Goal: Information Seeking & Learning: Learn about a topic

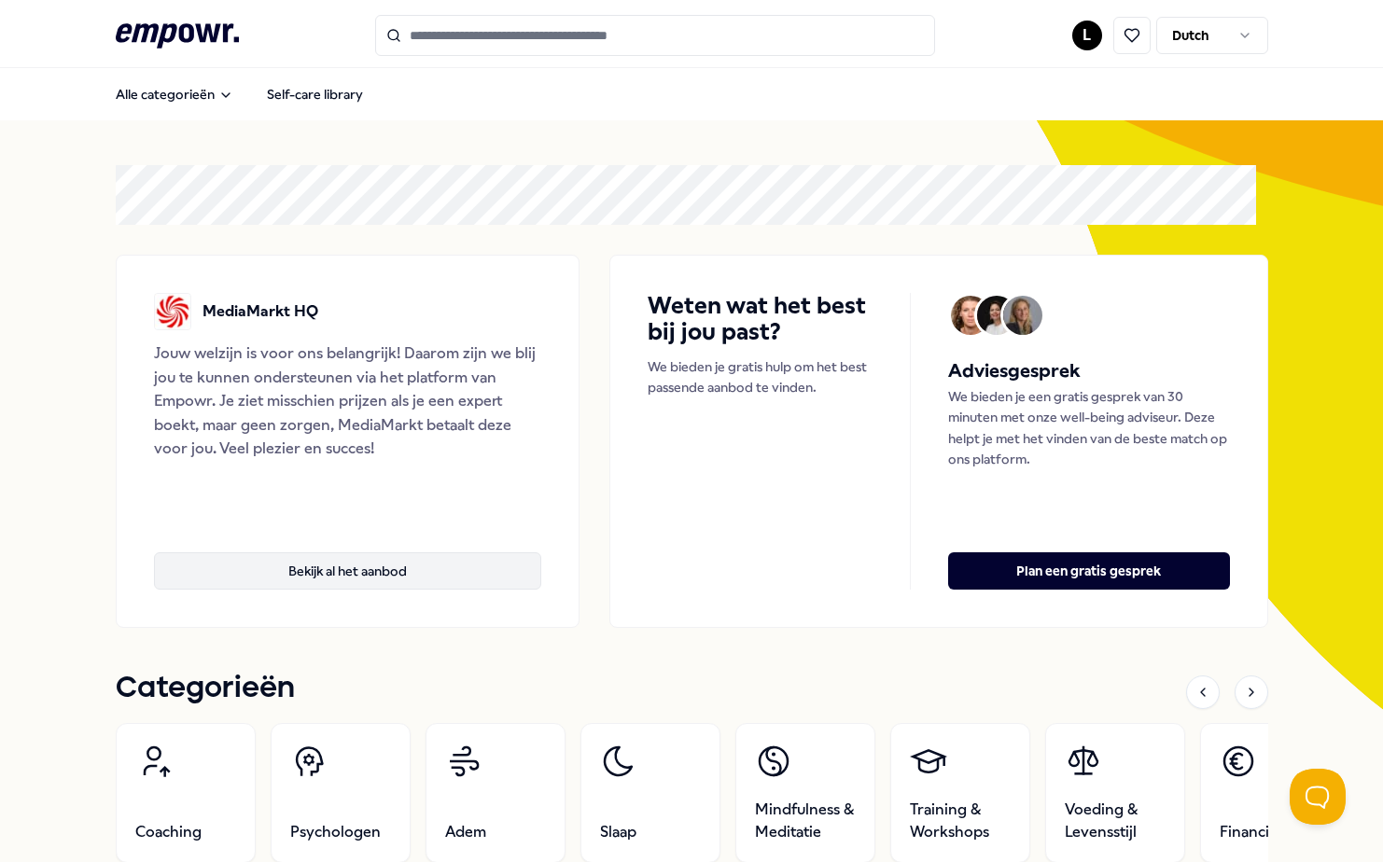
click at [338, 575] on button "Bekijk al het aanbod" at bounding box center [348, 570] width 388 height 37
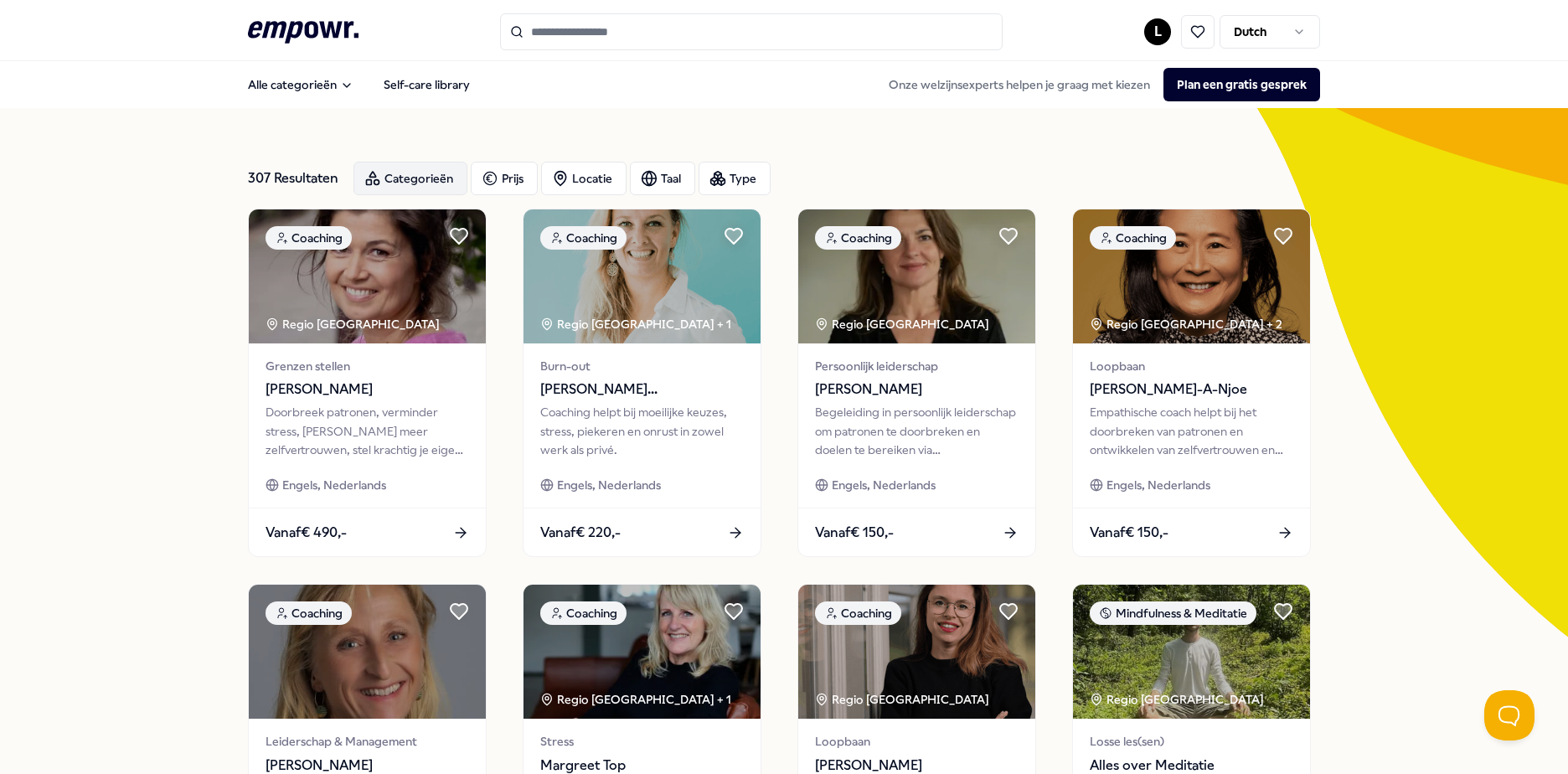
click at [438, 180] on div "Categorieën" at bounding box center [410, 178] width 114 height 33
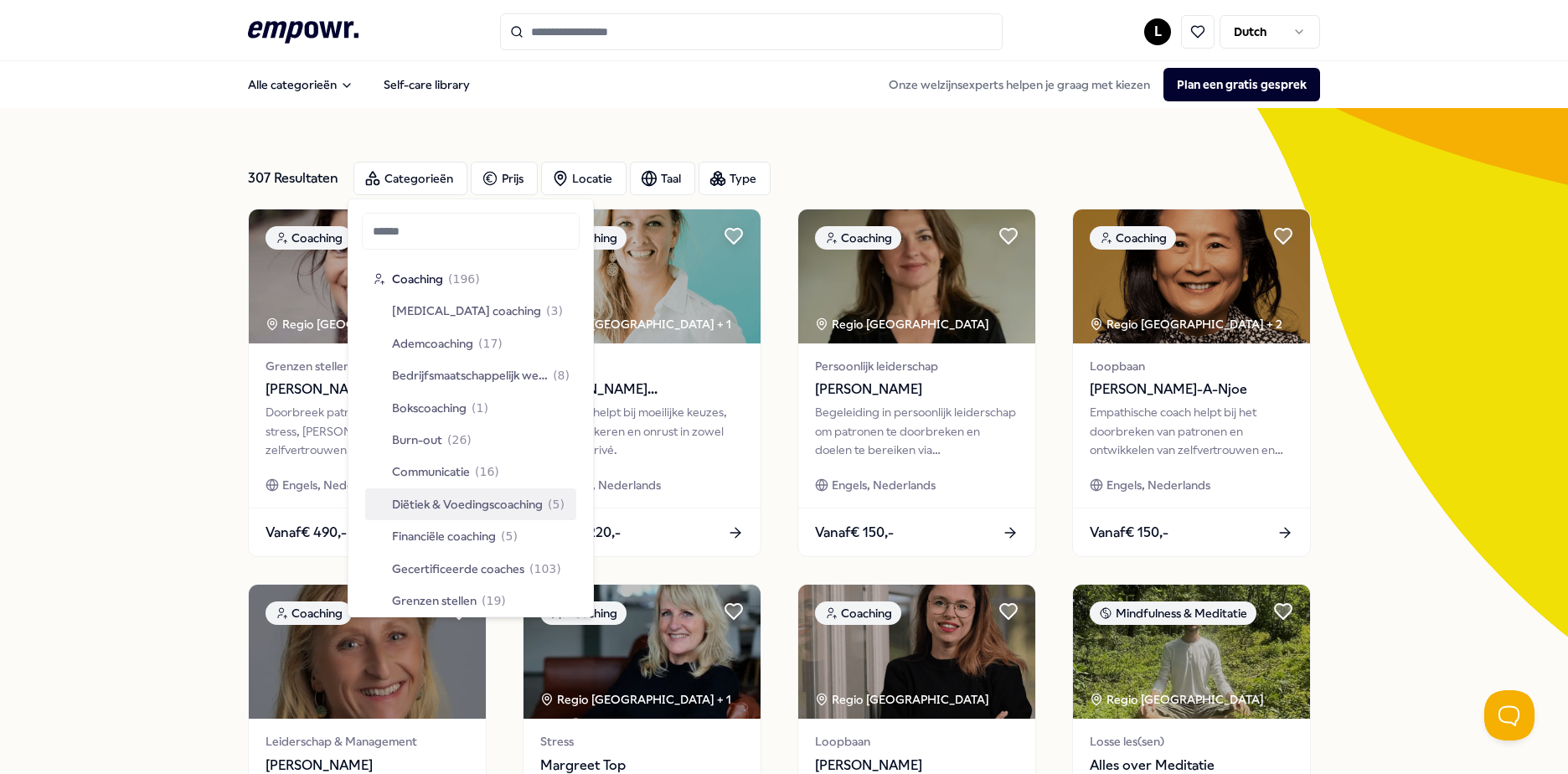
click at [458, 500] on span "Diëtiek & Voedingscoaching" at bounding box center [468, 504] width 151 height 19
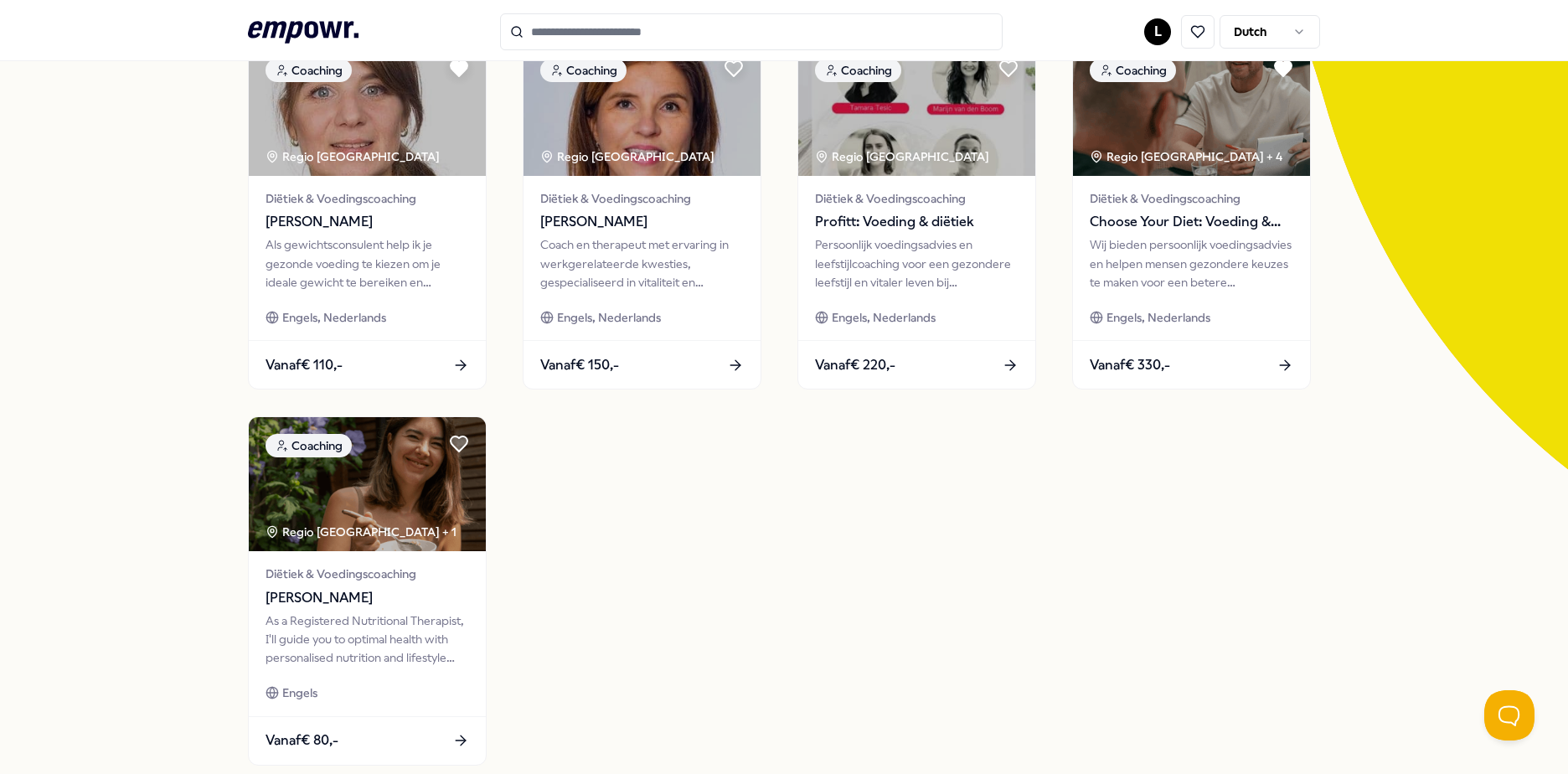
scroll to position [84, 0]
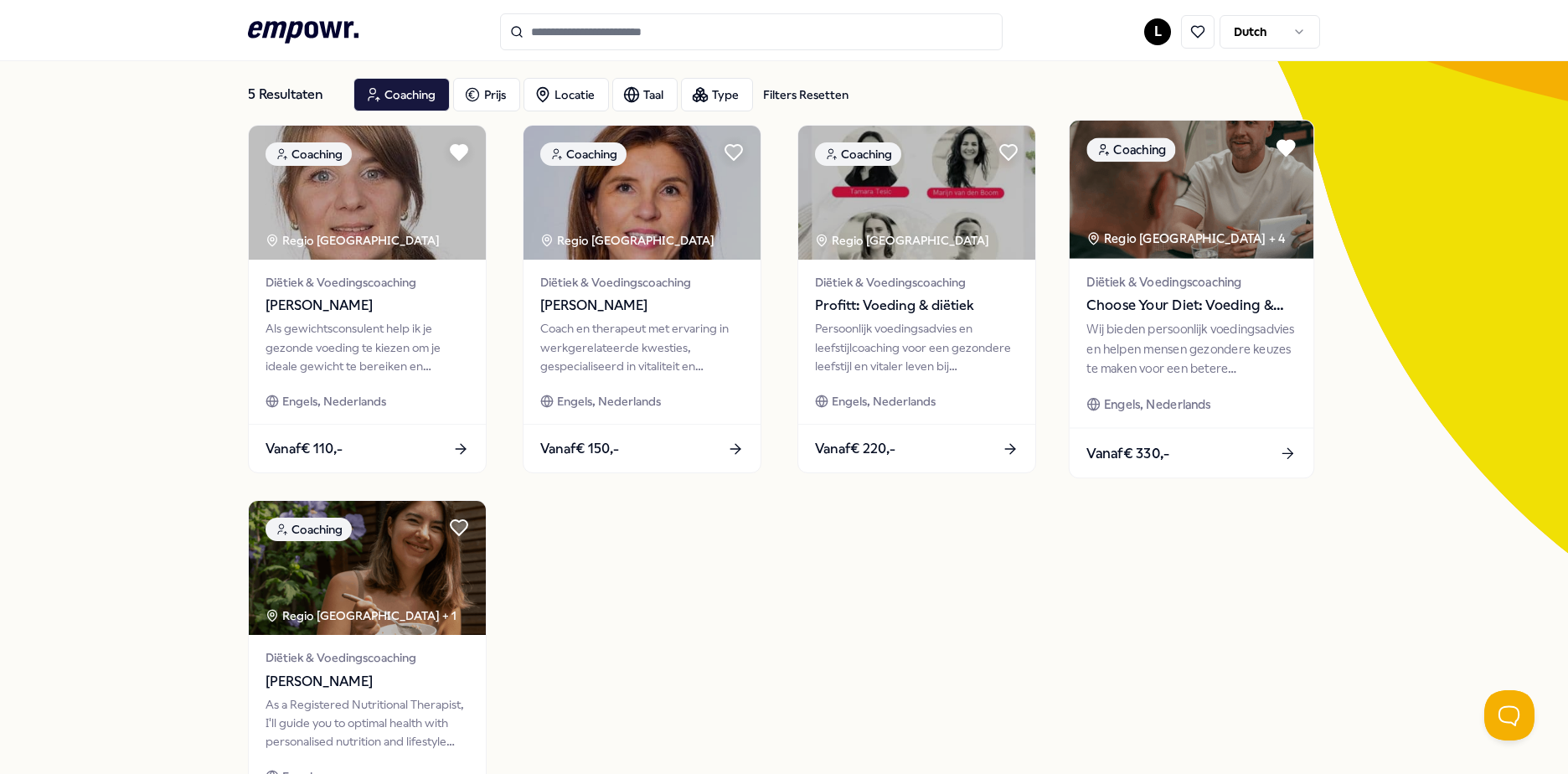
click at [1137, 448] on span "Vanaf € 330,-" at bounding box center [1127, 453] width 83 height 22
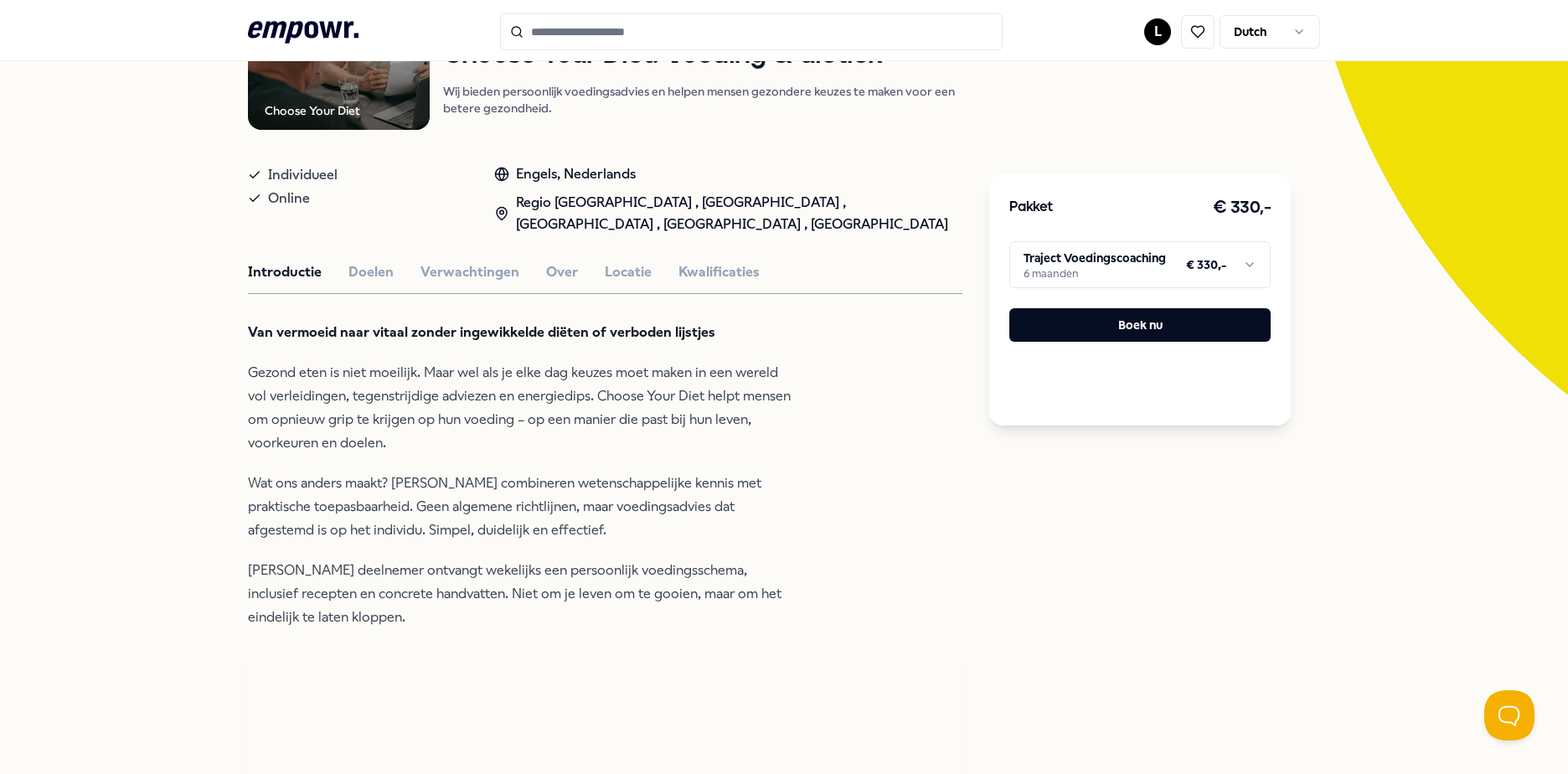
scroll to position [251, 0]
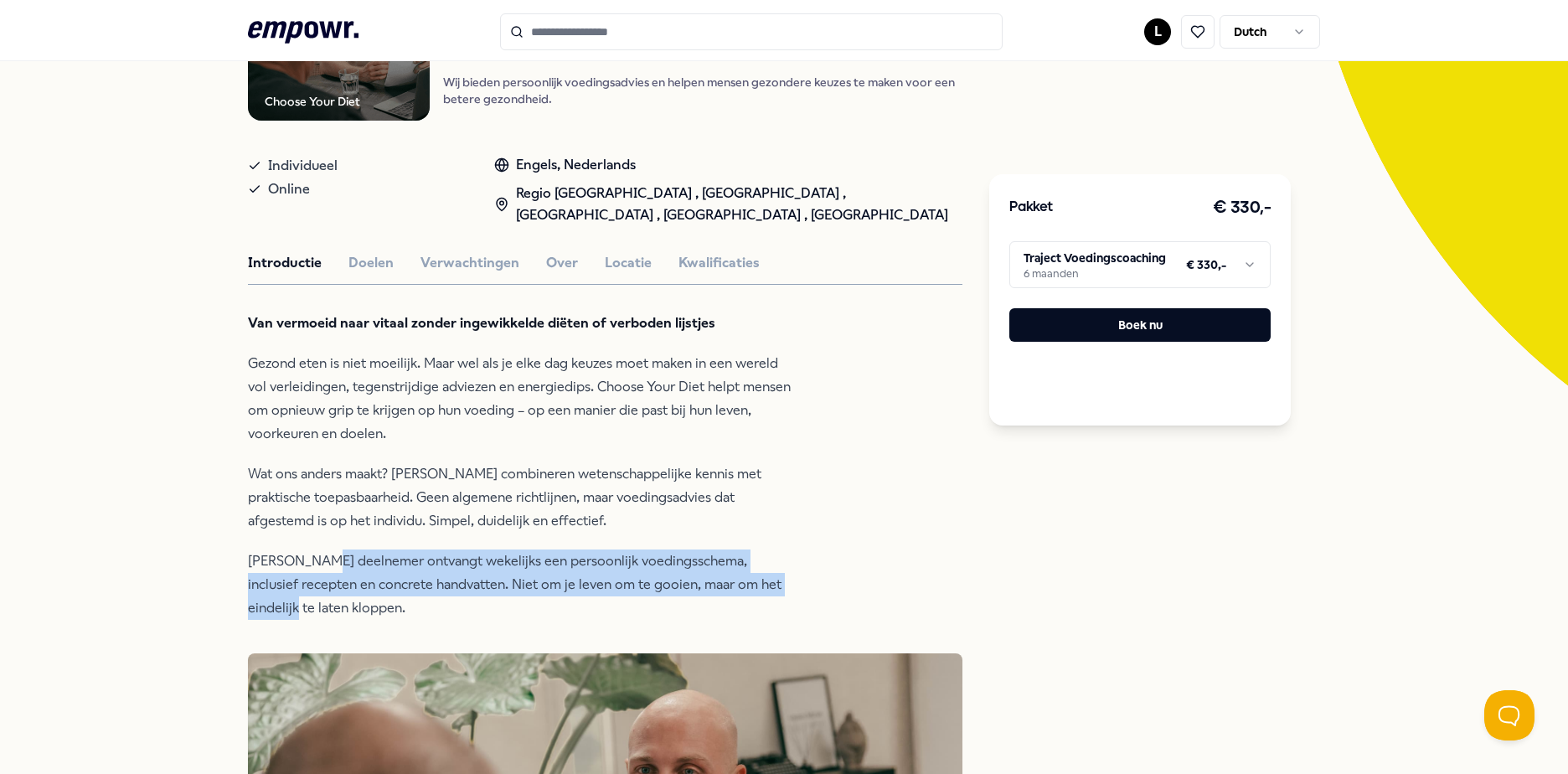
drag, startPoint x: 312, startPoint y: 559, endPoint x: 810, endPoint y: 595, distance: 499.3
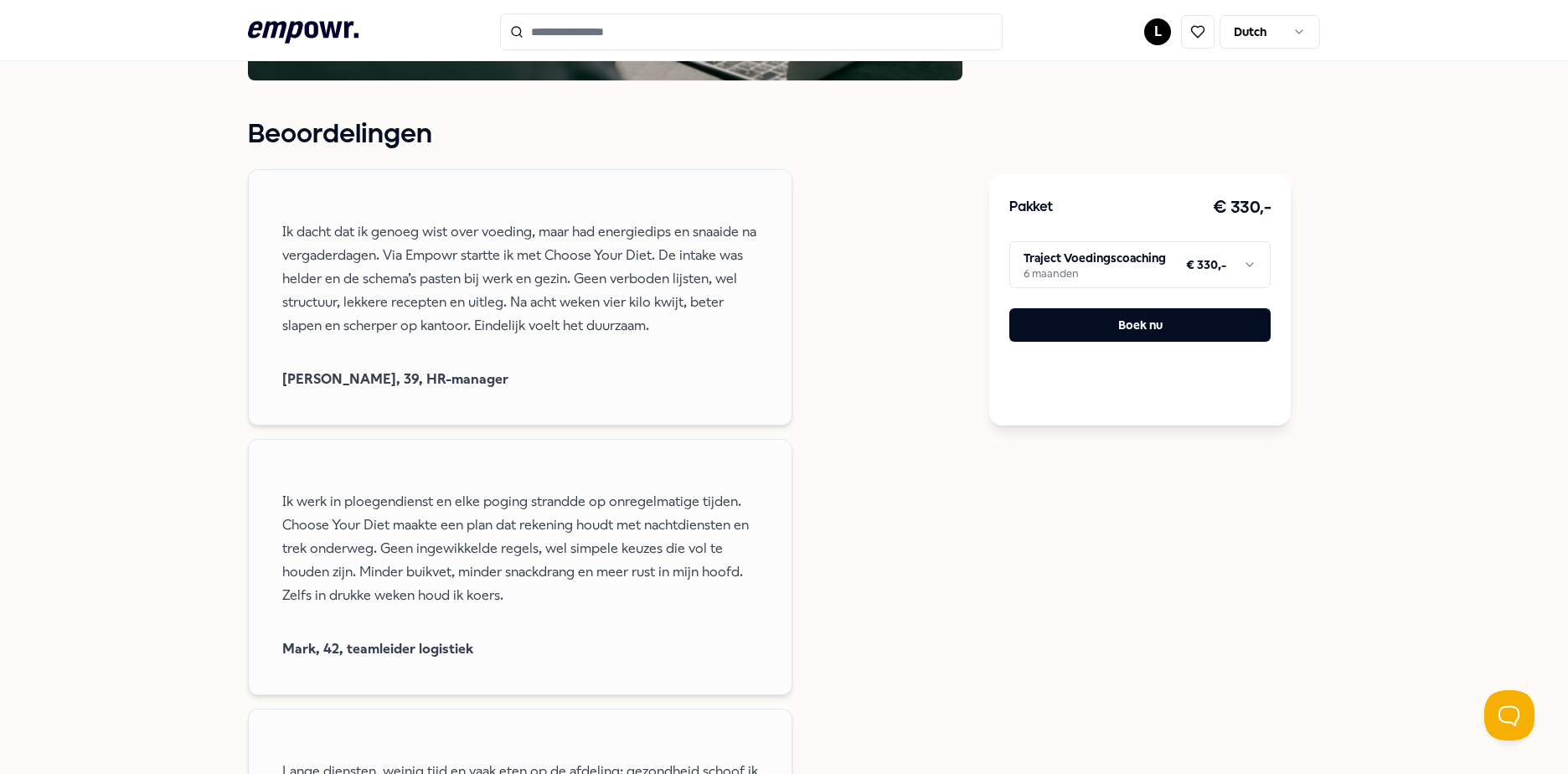
scroll to position [1424, 0]
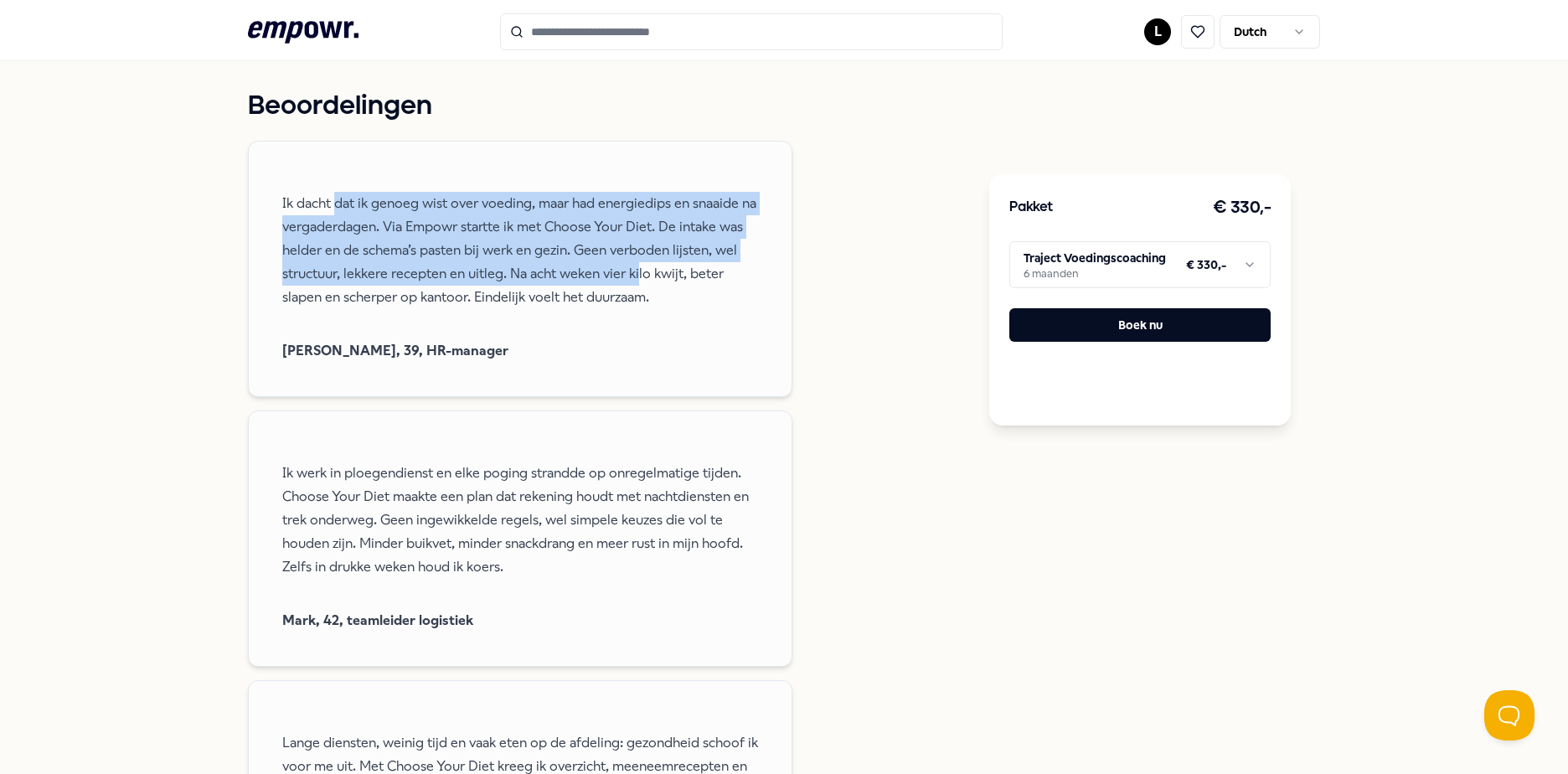
drag, startPoint x: 332, startPoint y: 198, endPoint x: 632, endPoint y: 274, distance: 309.5
click at [632, 274] on p "Ik dacht dat ik genoeg wist over voeding, maar had energiedips en snaaide na ve…" at bounding box center [520, 251] width 476 height 118
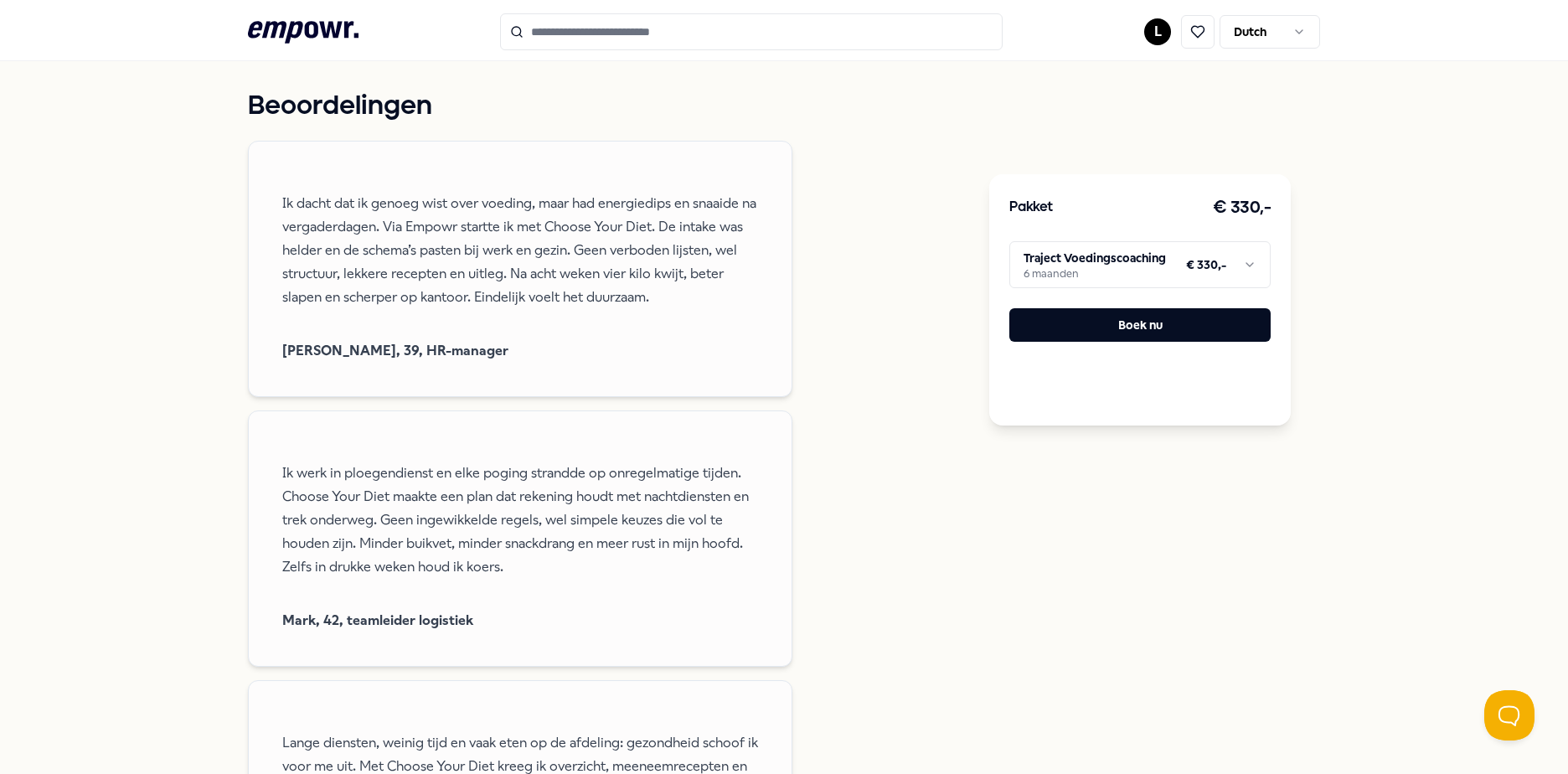
drag, startPoint x: 632, startPoint y: 274, endPoint x: 618, endPoint y: 324, distance: 51.9
click at [618, 324] on span "Ik dacht dat ik genoeg wist over voeding, maar had energiedips en snaaide na ve…" at bounding box center [520, 251] width 476 height 151
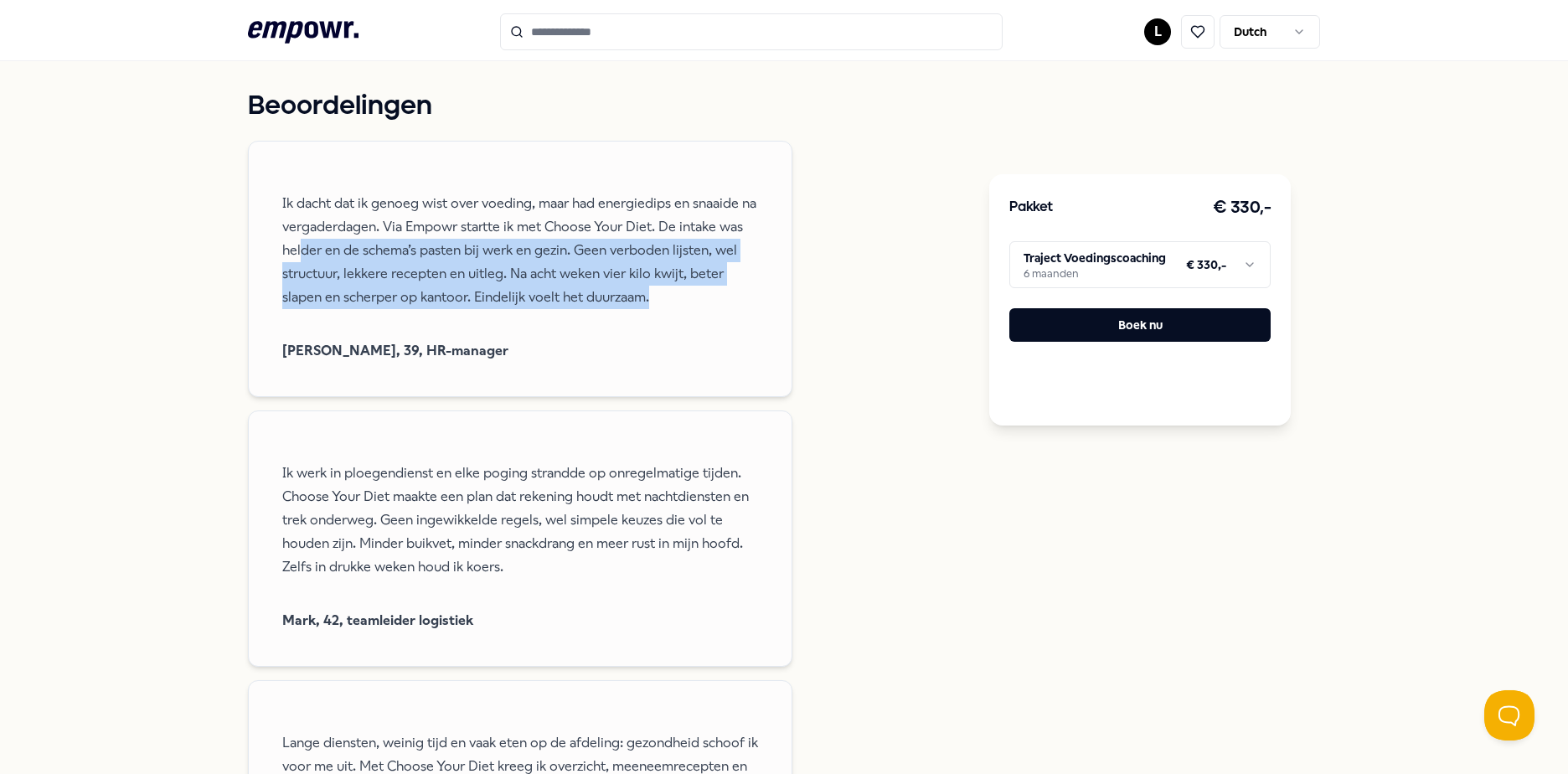
drag, startPoint x: 294, startPoint y: 249, endPoint x: 741, endPoint y: 306, distance: 450.6
click at [741, 306] on p "Ik dacht dat ik genoeg wist over voeding, maar had energiedips en snaaide na ve…" at bounding box center [520, 251] width 476 height 118
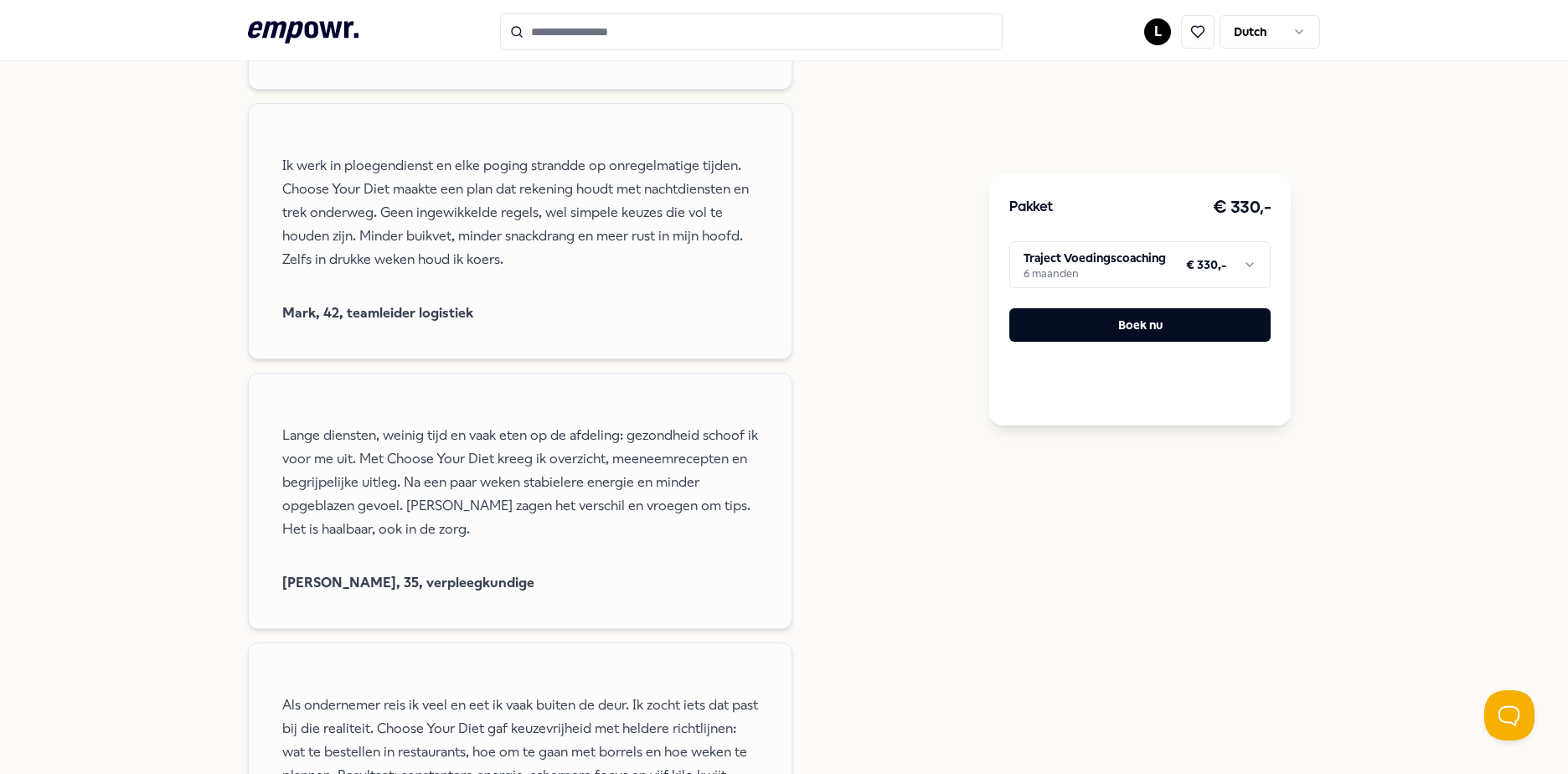
scroll to position [1760, 0]
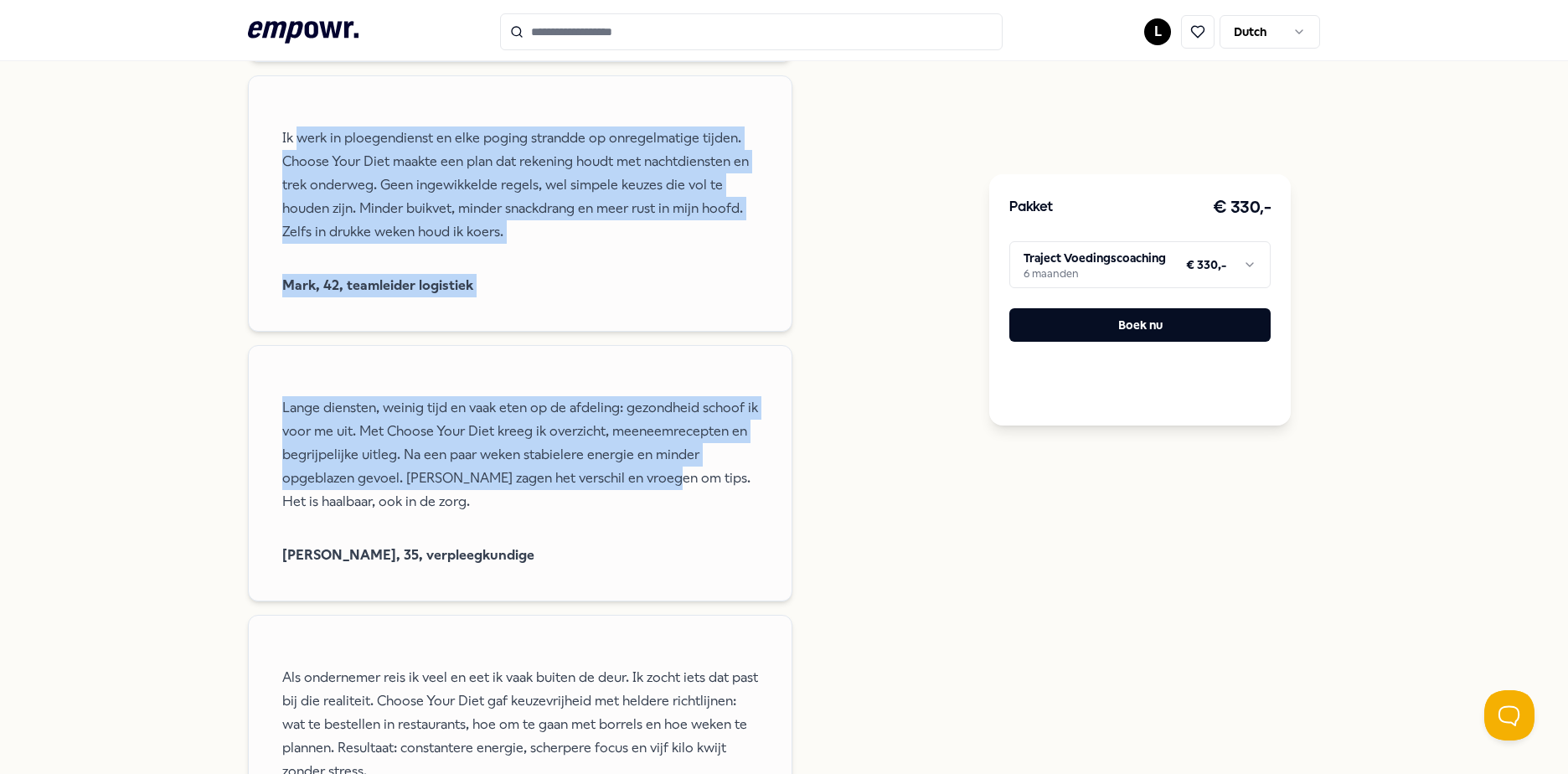
drag, startPoint x: 291, startPoint y: 135, endPoint x: 652, endPoint y: 478, distance: 498.0
click at [652, 478] on div "Beoordelingen Ik dacht dat ik genoeg wist over voeding, maar had energiedips en…" at bounding box center [605, 311] width 714 height 1121
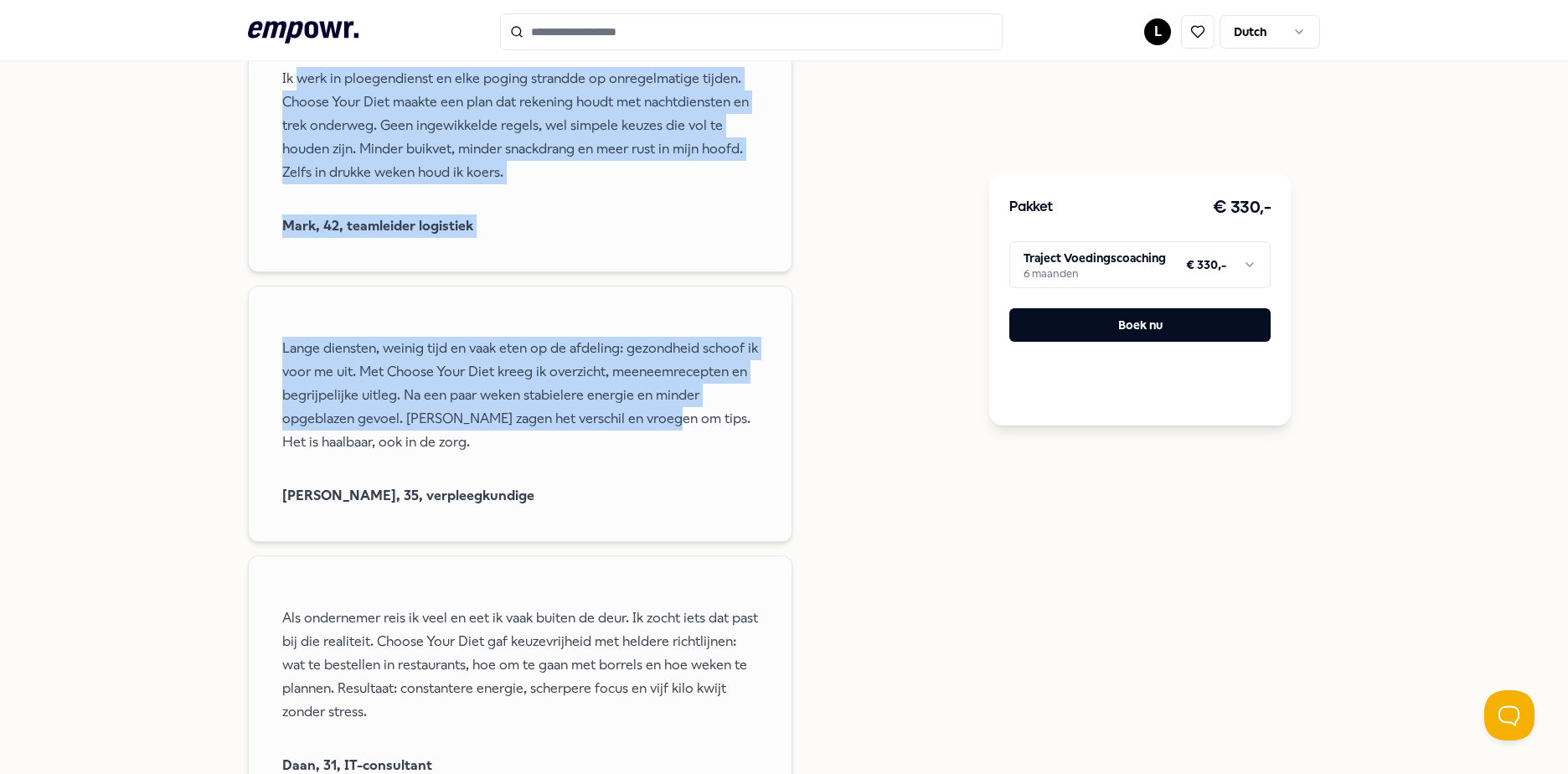
scroll to position [1927, 0]
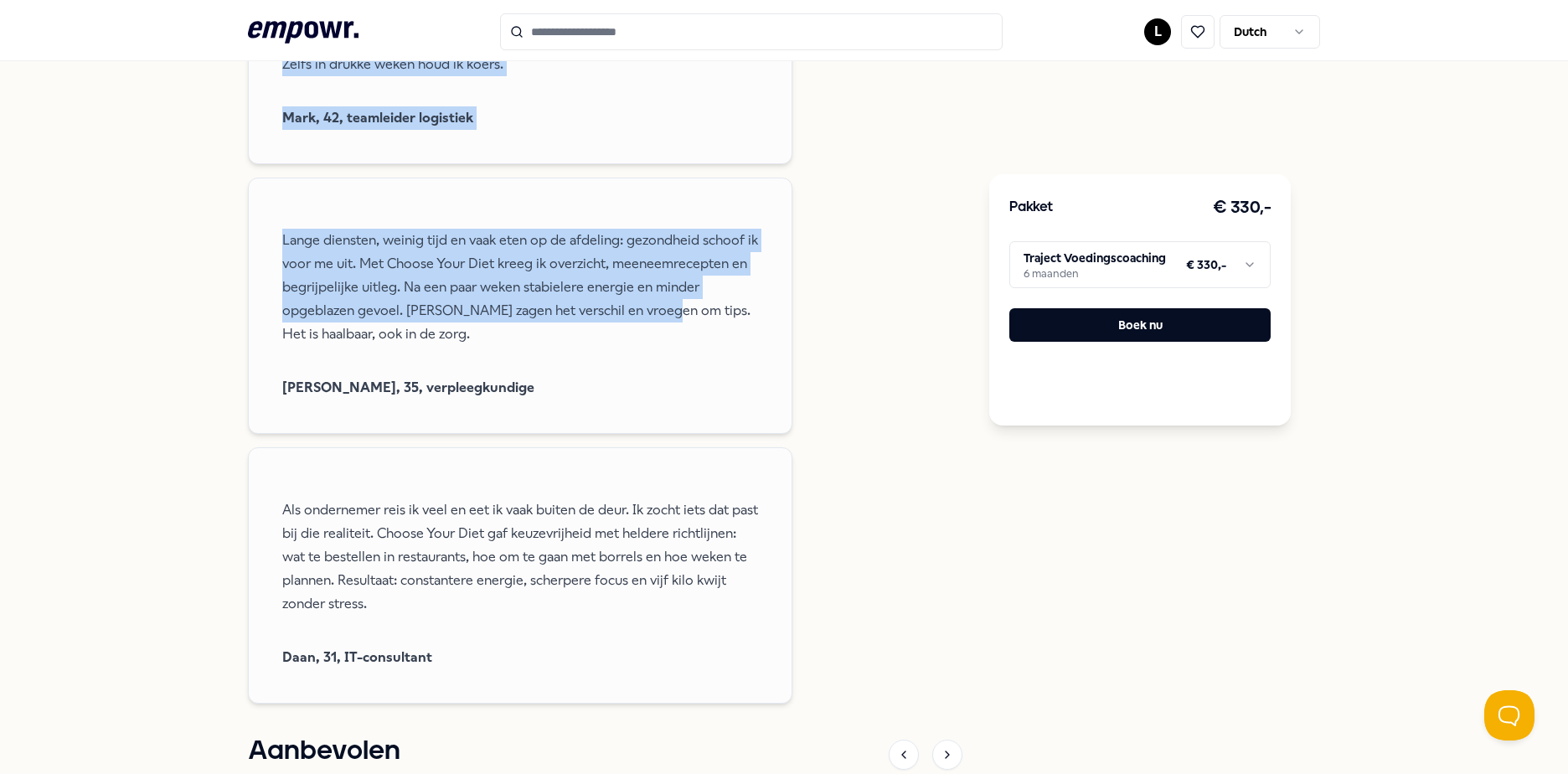
click at [1240, 262] on html ".empowr-logo_svg__cls-1{fill:#03032f} L Dutch Alle categorieën Self-care librar…" at bounding box center [784, 387] width 1568 height 774
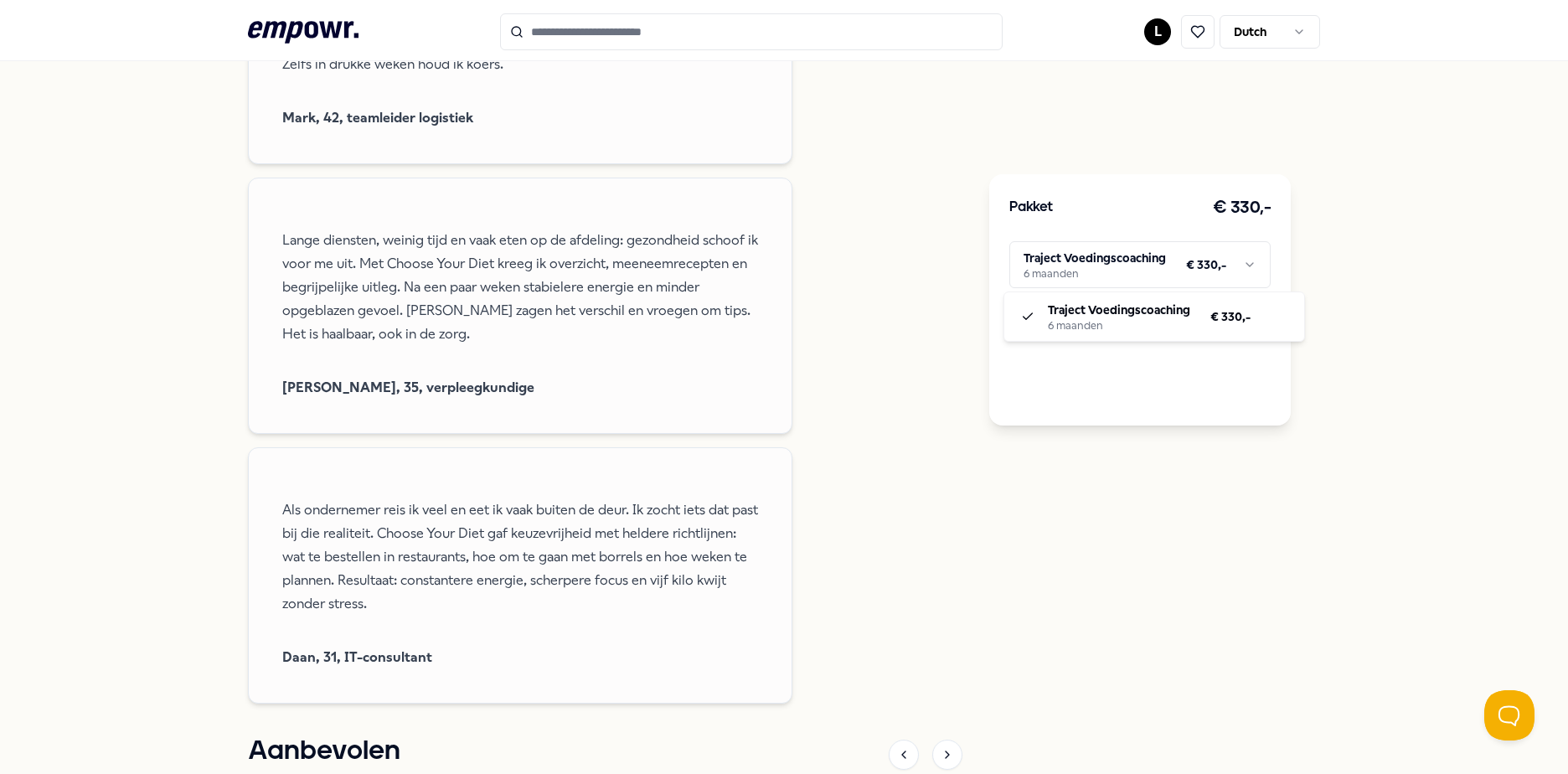
click at [818, 413] on html ".empowr-logo_svg__cls-1{fill:#03032f} L Dutch Alle categorieën Self-care librar…" at bounding box center [784, 387] width 1568 height 774
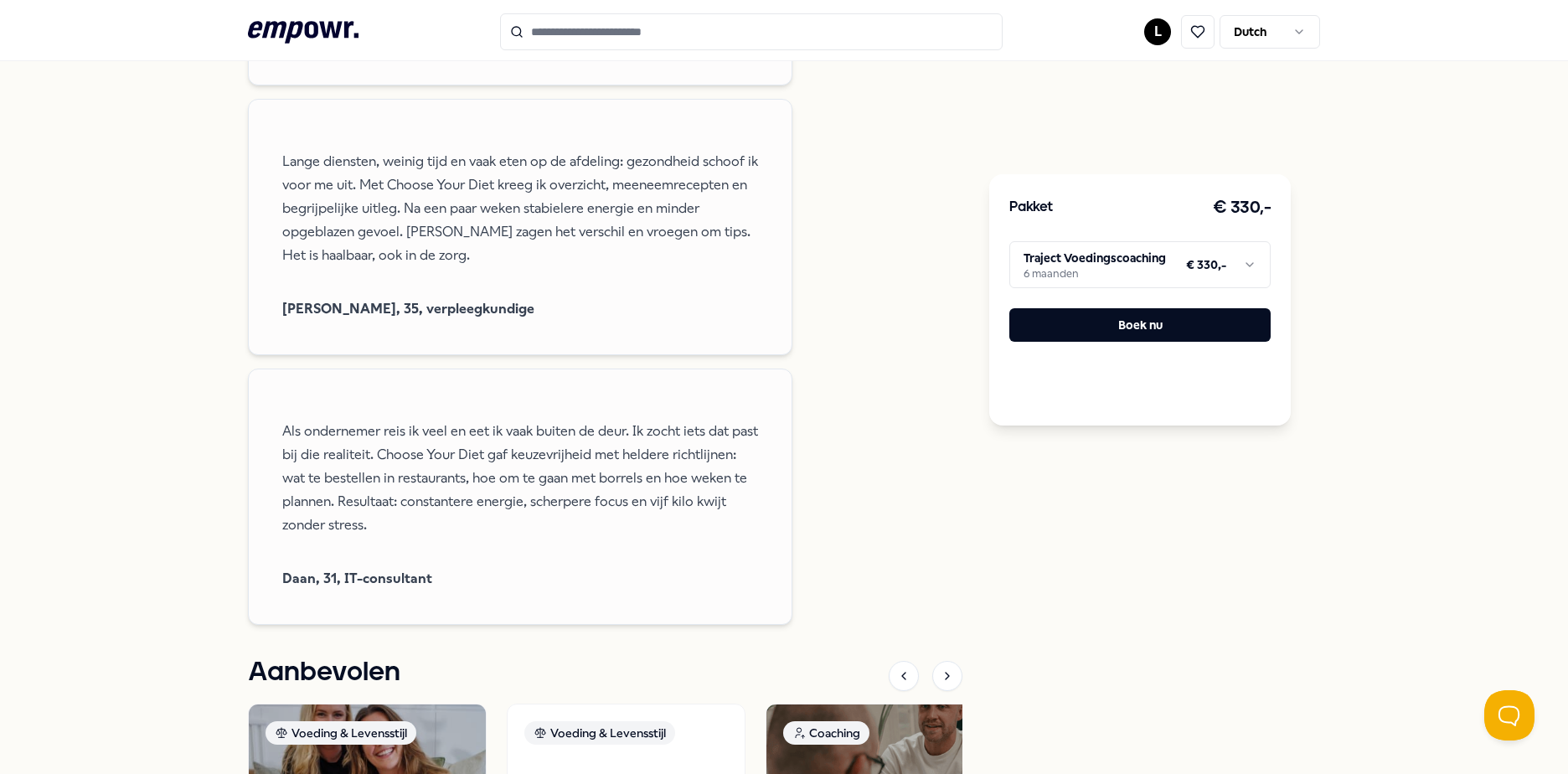
scroll to position [2178, 0]
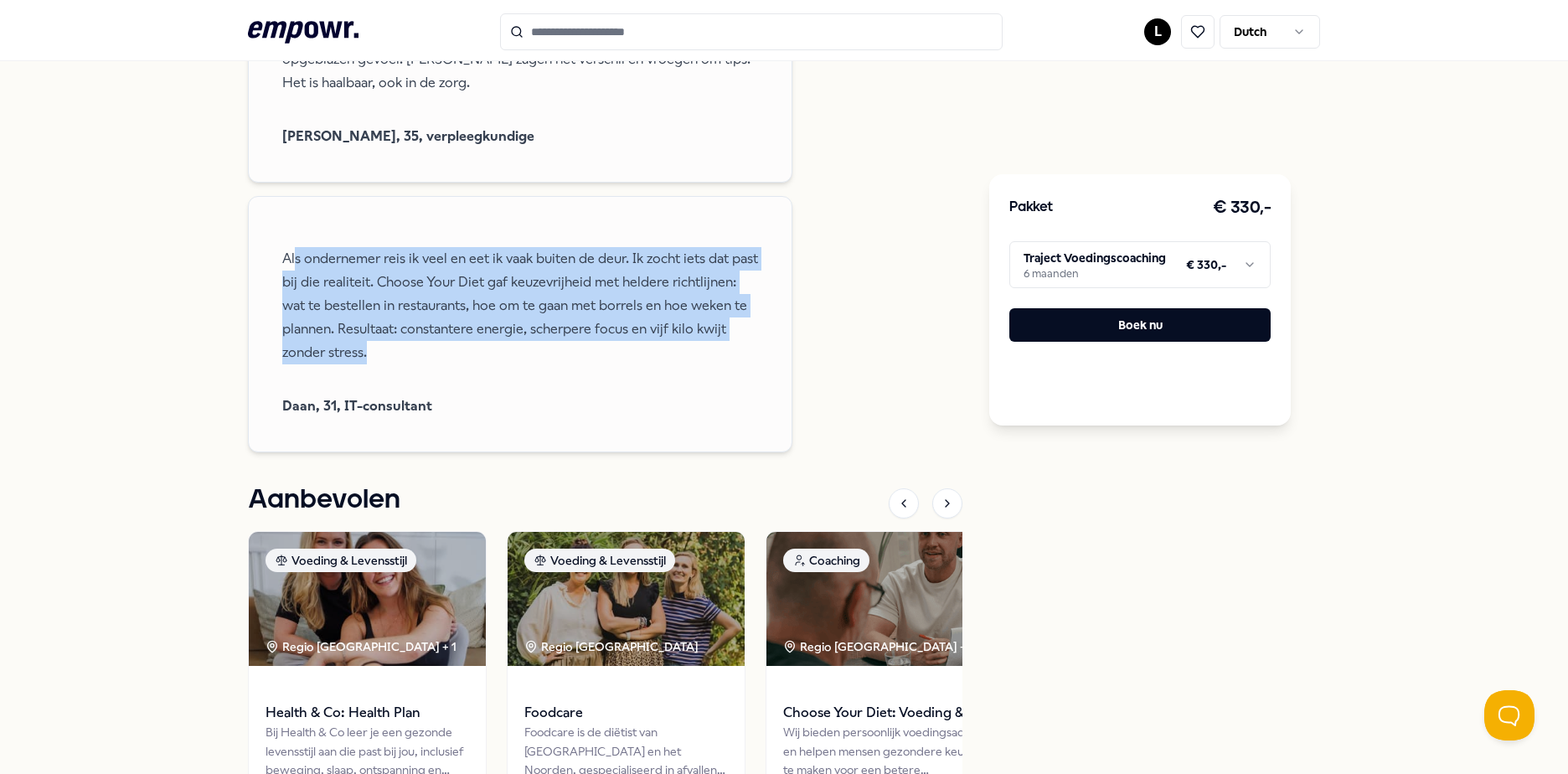
drag, startPoint x: 289, startPoint y: 254, endPoint x: 705, endPoint y: 365, distance: 430.6
click at [705, 365] on span "Als ondernemer reis ik veel en eet ik vaak buiten de deur. Ik zocht iets dat pa…" at bounding box center [520, 306] width 476 height 151
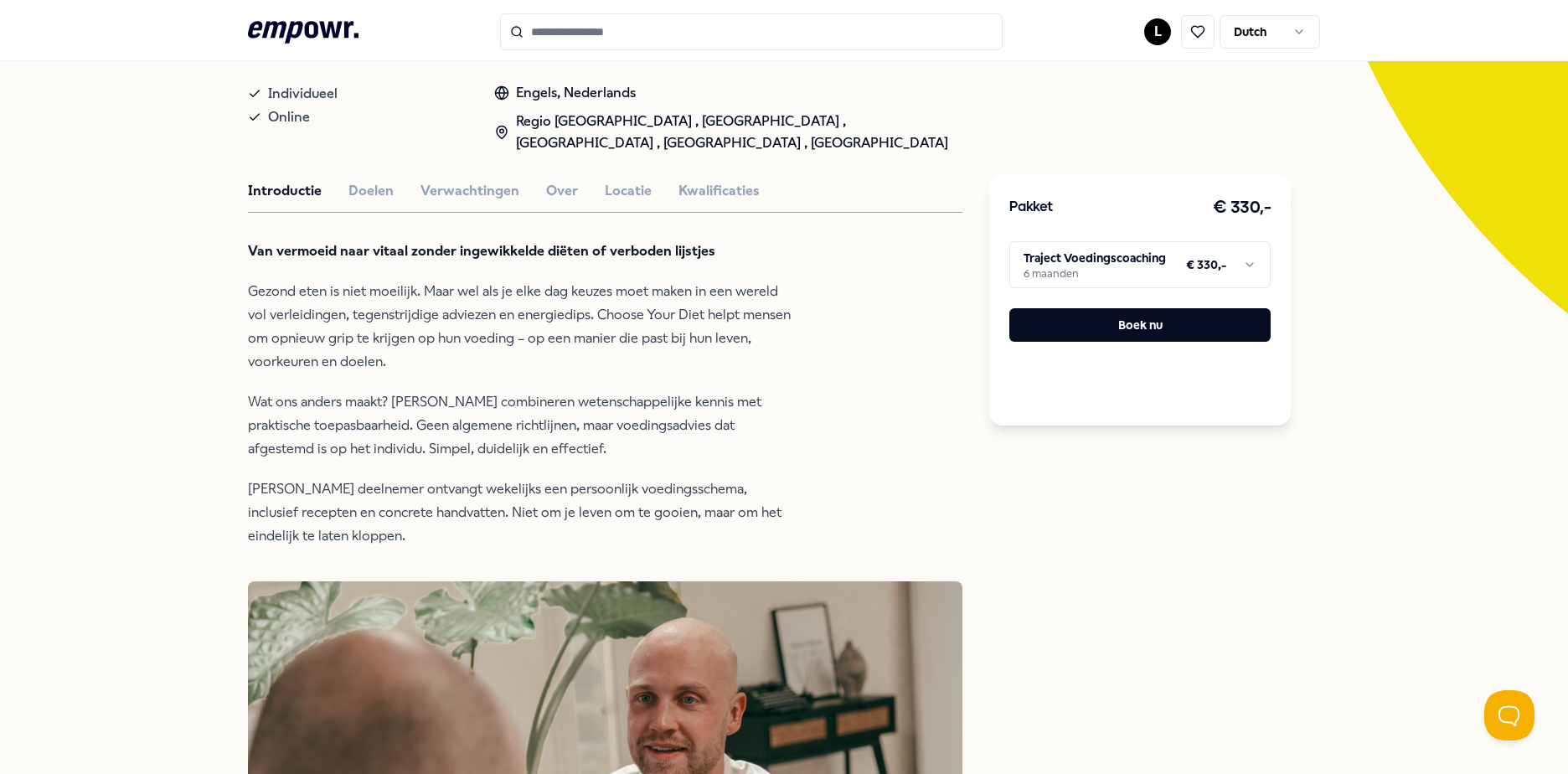
scroll to position [0, 0]
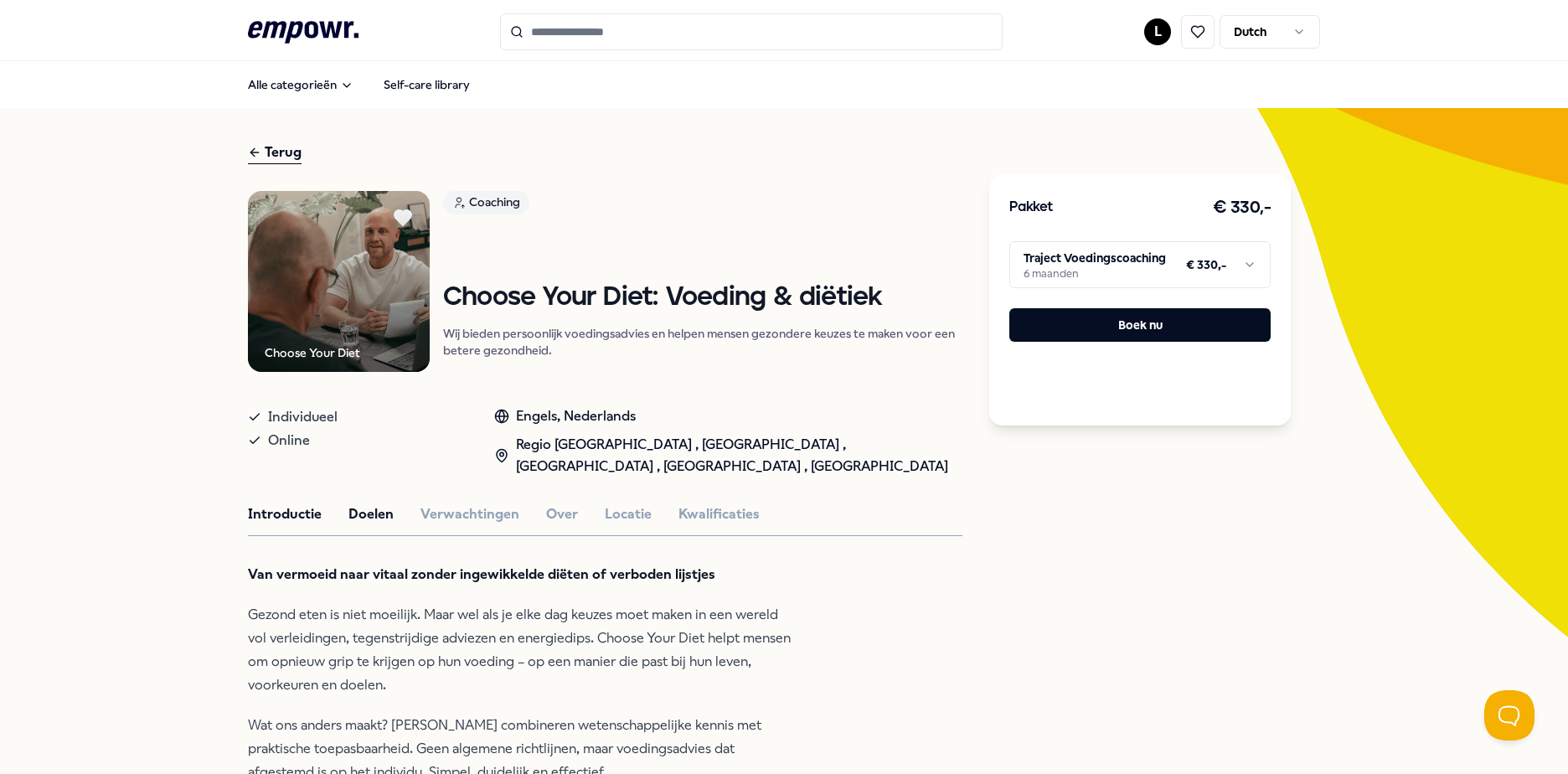
click at [367, 508] on button "Doelen" at bounding box center [371, 515] width 45 height 22
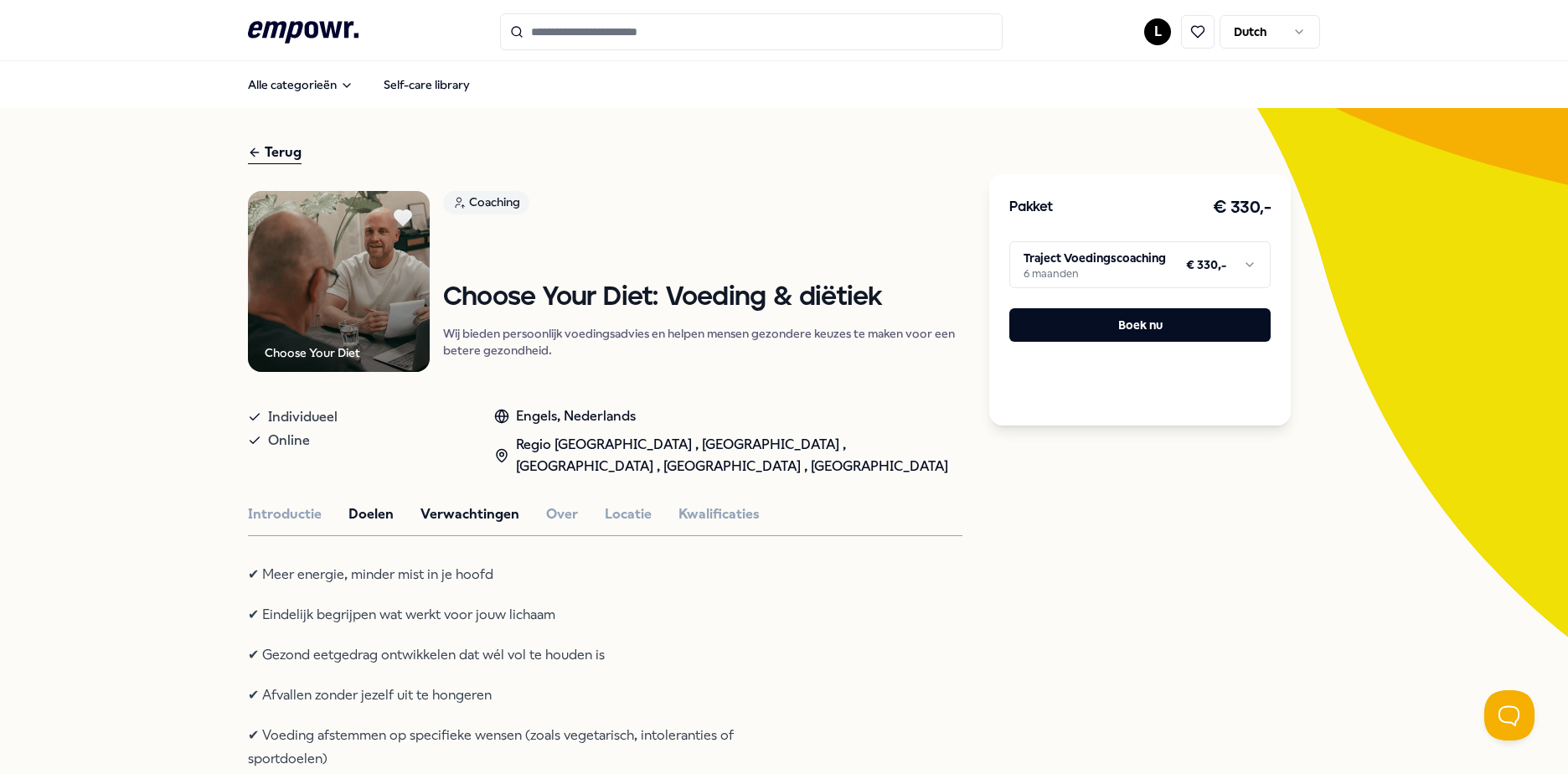
click at [453, 515] on button "Verwachtingen" at bounding box center [469, 515] width 99 height 22
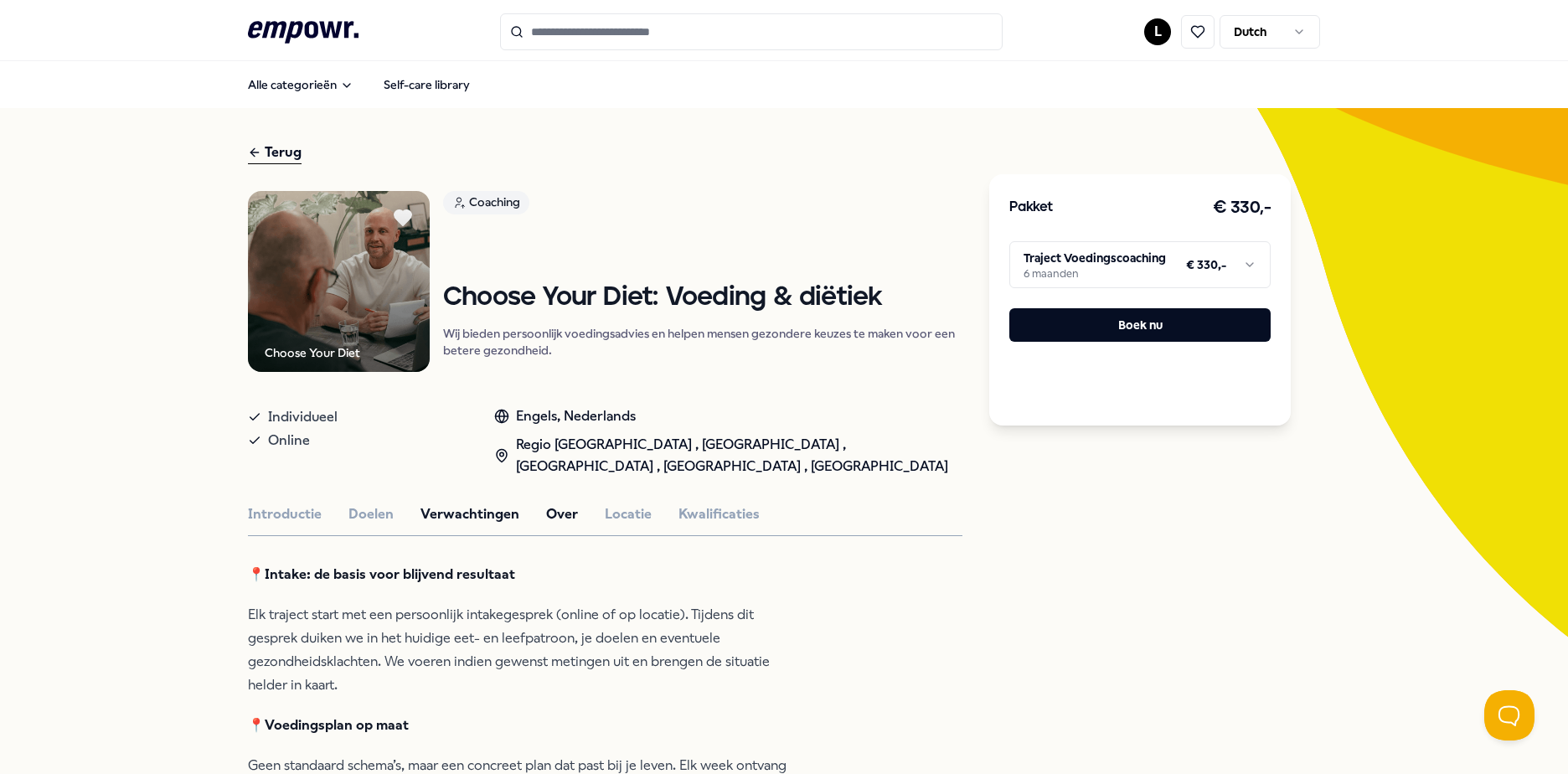
click at [556, 520] on button "Over" at bounding box center [561, 515] width 31 height 22
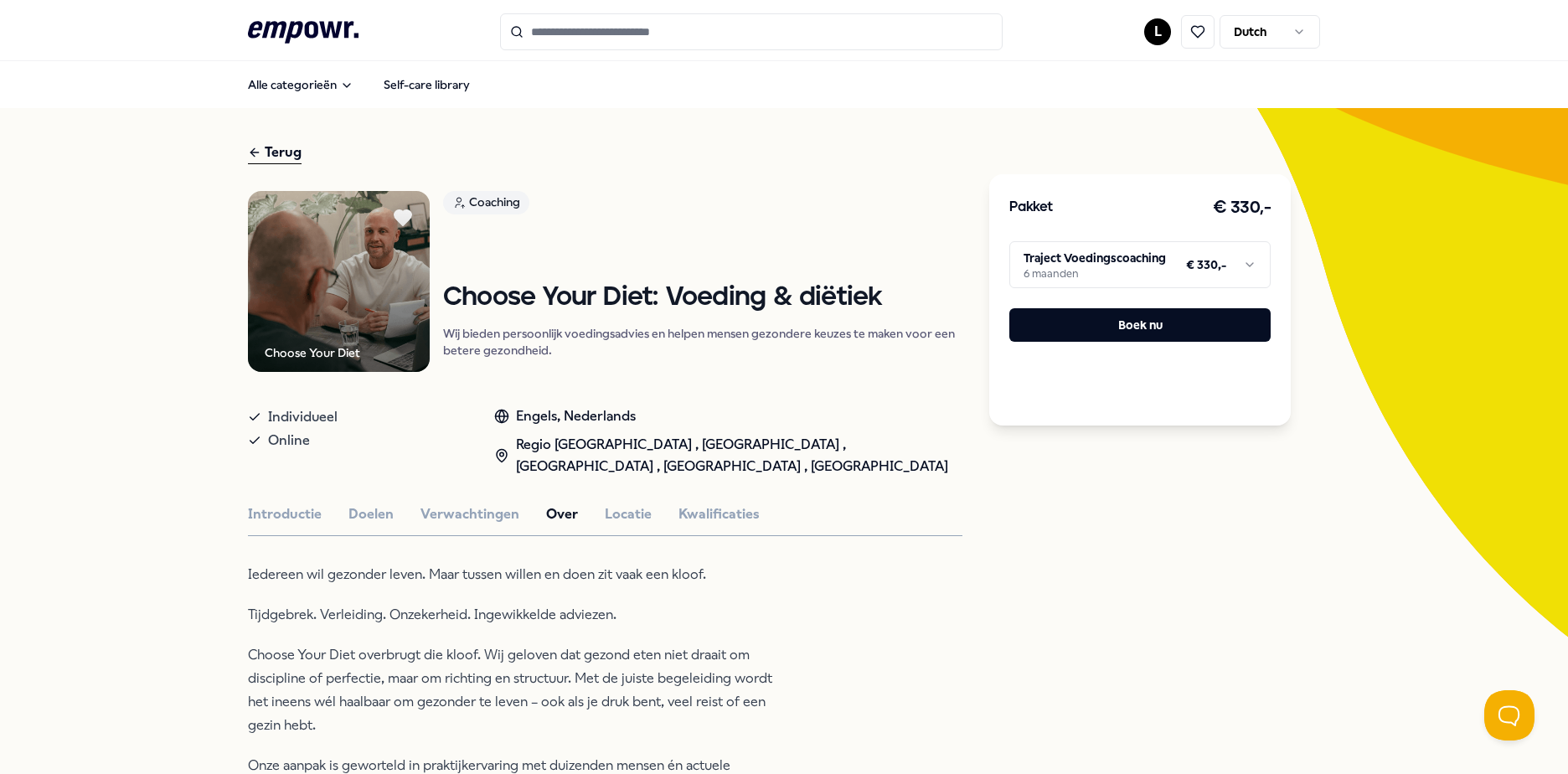
click at [643, 519] on div "Introductie Doelen Verwachtingen Over Locatie Kwalificaties" at bounding box center [605, 515] width 714 height 22
click at [620, 515] on button "Locatie" at bounding box center [628, 515] width 47 height 22
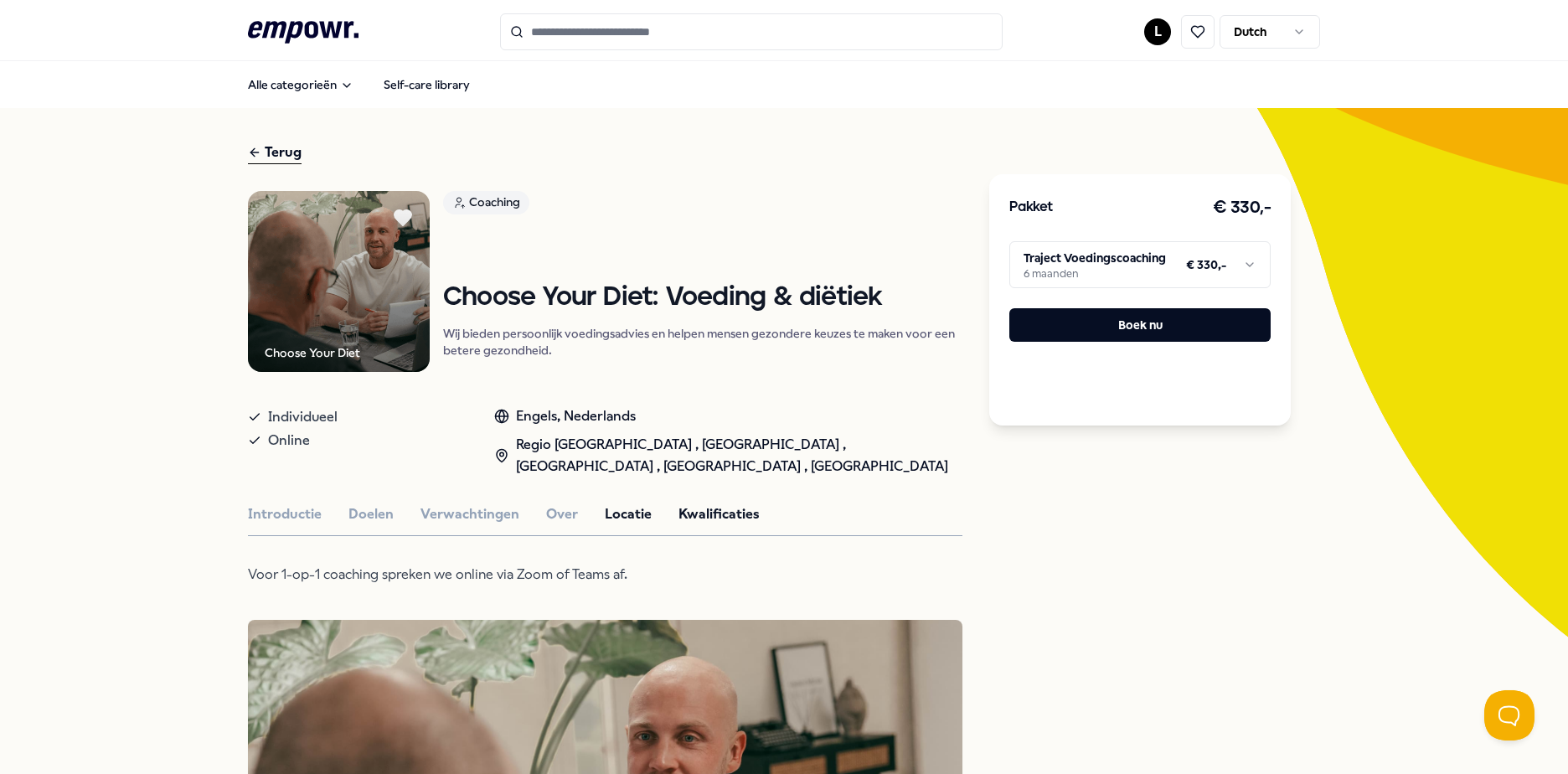
click at [706, 524] on button "Kwalificaties" at bounding box center [719, 515] width 82 height 22
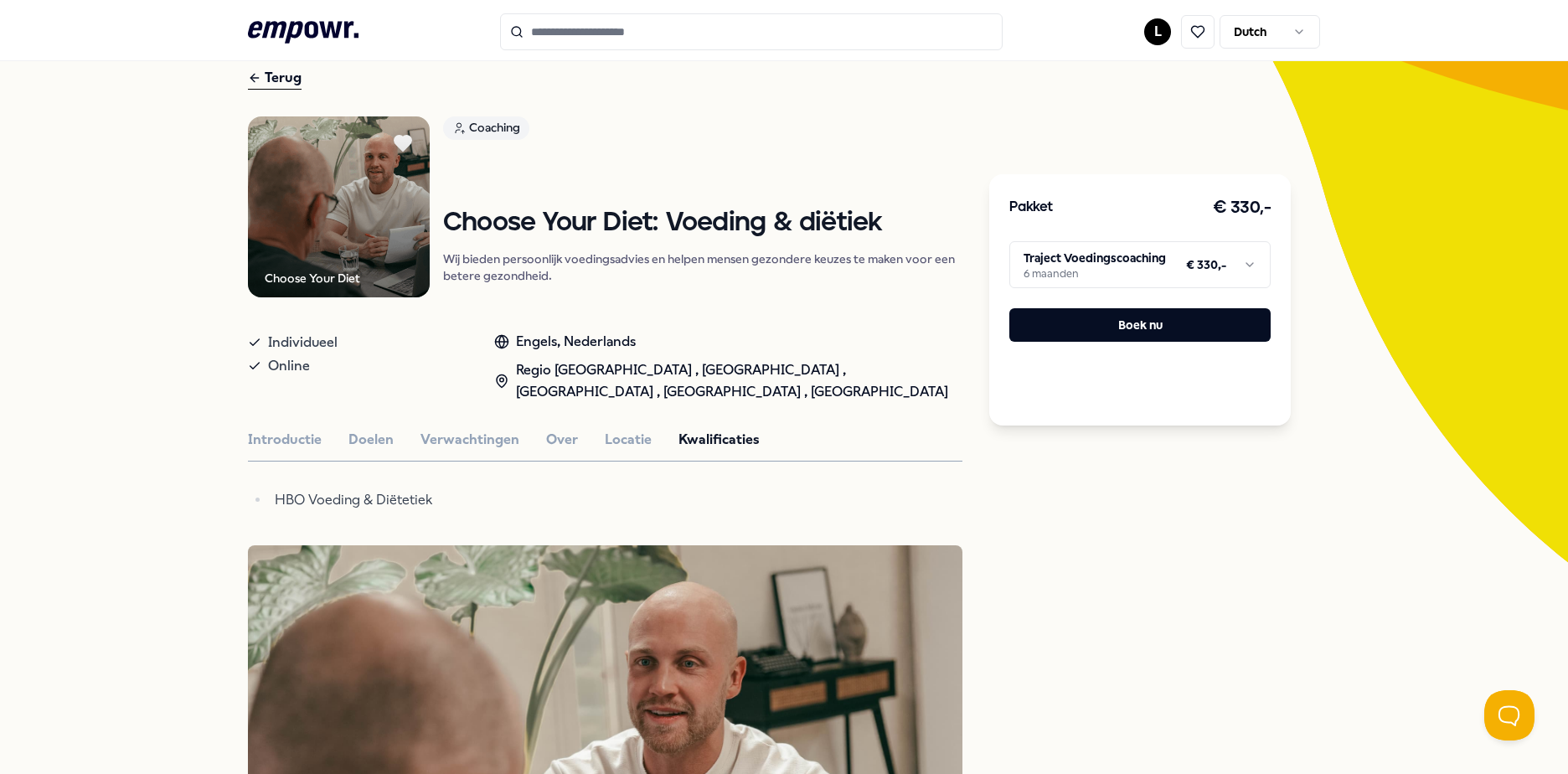
scroll to position [168, 0]
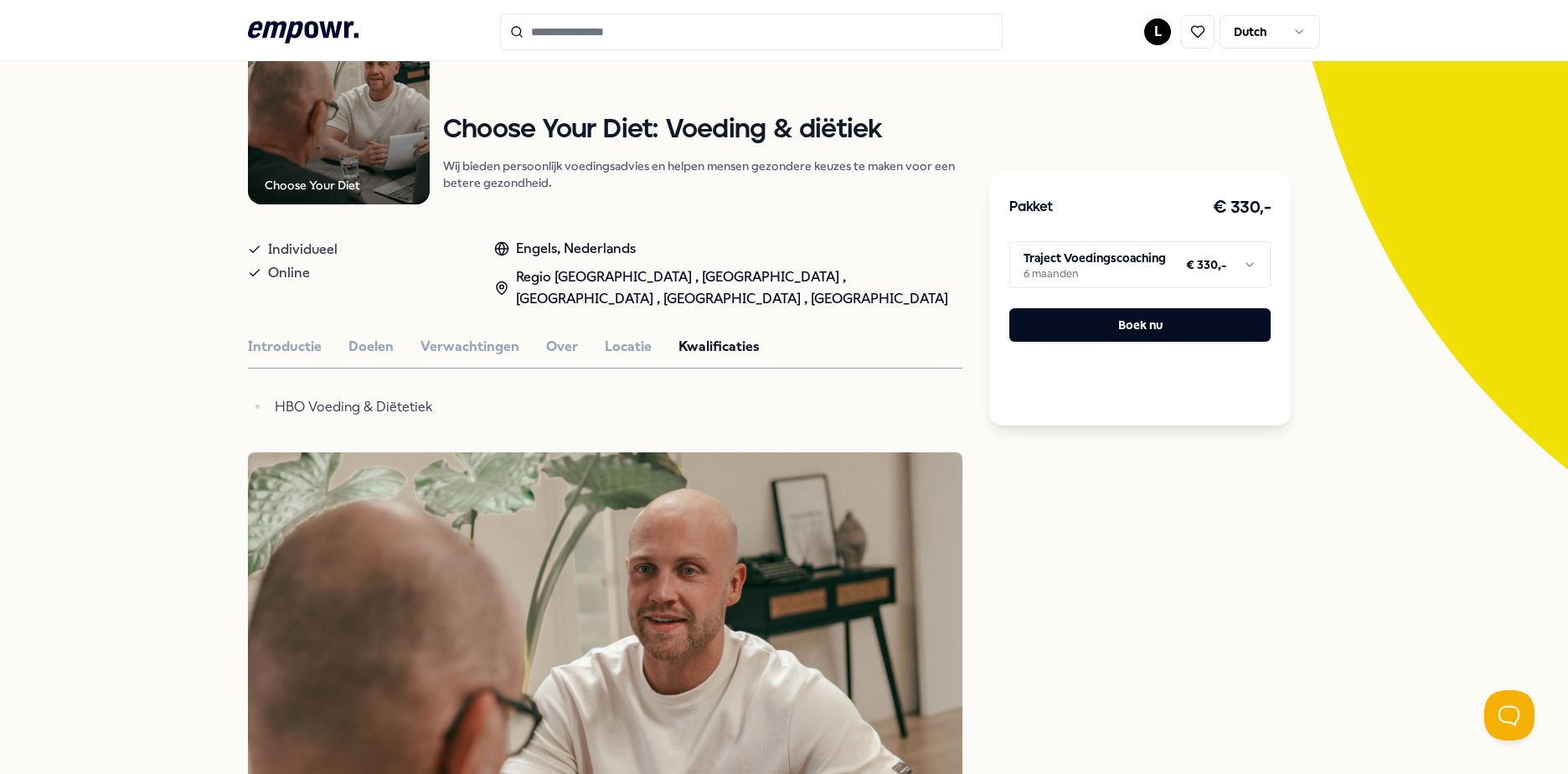
click at [280, 29] on icon ".empowr-logo_svg__cls-1{fill:#03032f}" at bounding box center [302, 32] width 110 height 31
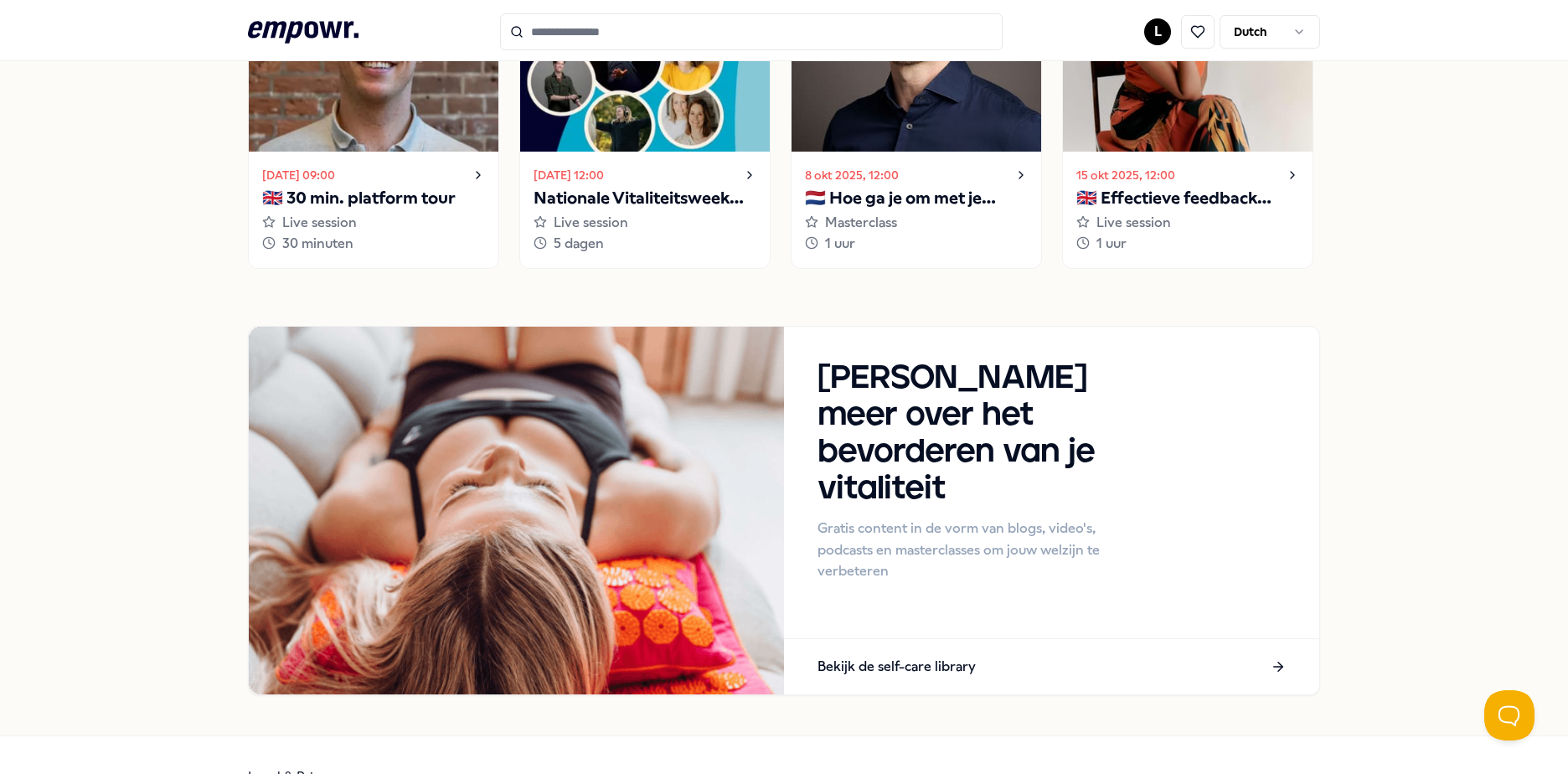
scroll to position [1880, 0]
